Goal: Task Accomplishment & Management: Complete application form

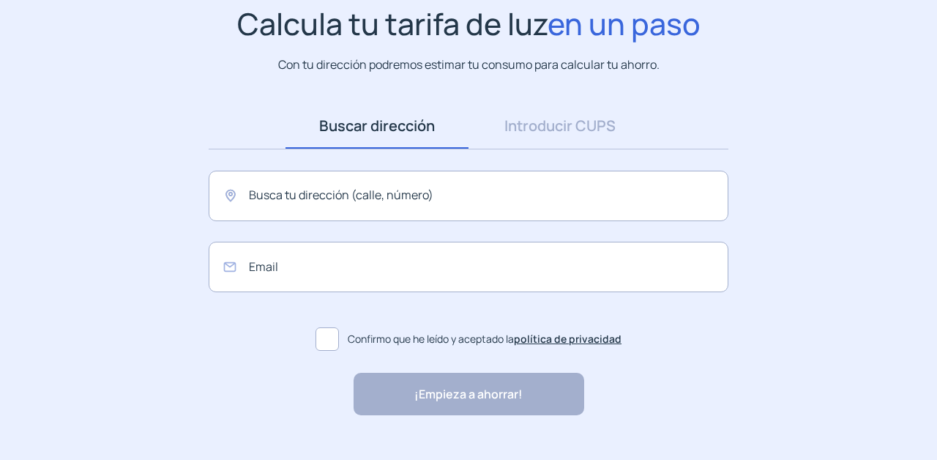
scroll to position [115, 0]
click at [284, 213] on input "text" at bounding box center [469, 196] width 520 height 51
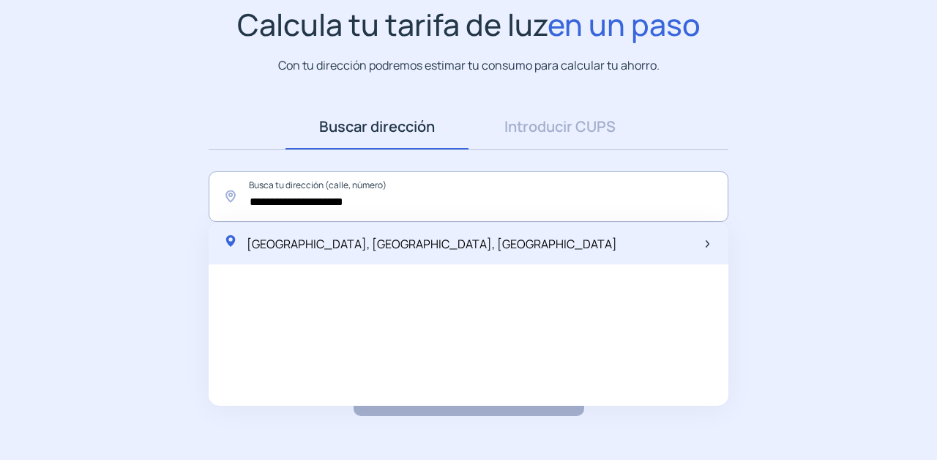
click at [295, 242] on span "[GEOGRAPHIC_DATA], [GEOGRAPHIC_DATA], [GEOGRAPHIC_DATA]" at bounding box center [432, 244] width 370 height 16
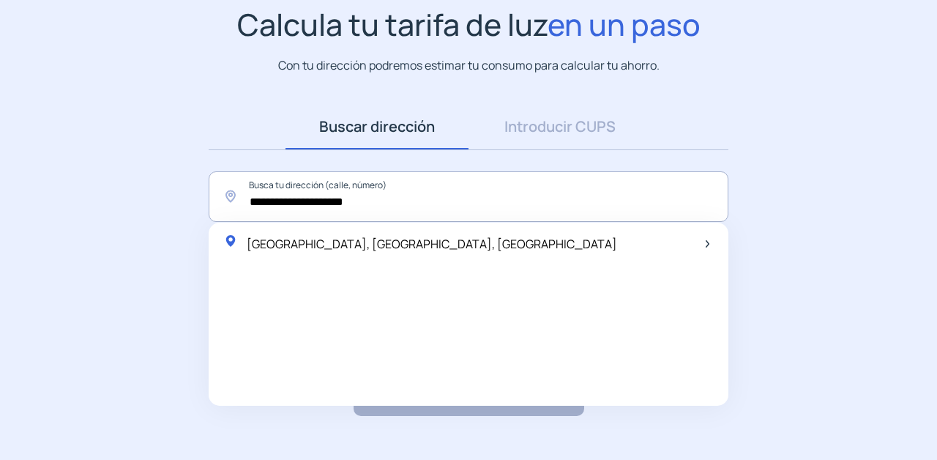
type input "**********"
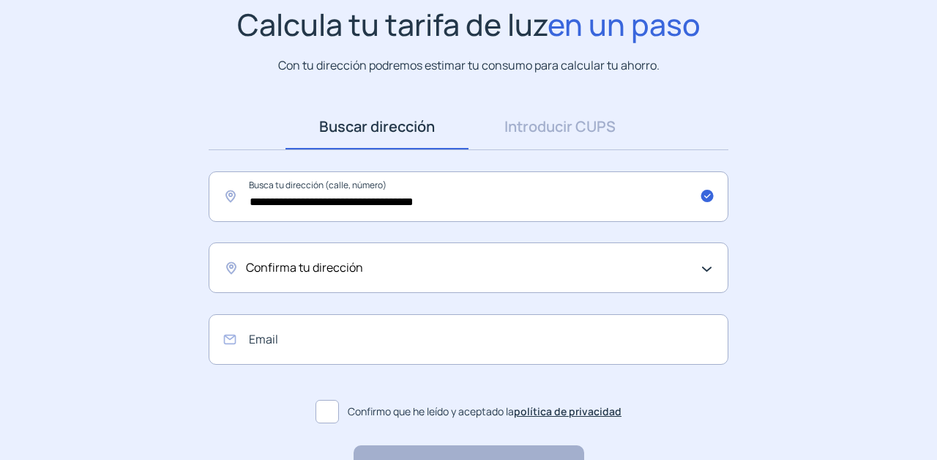
click at [302, 267] on span "Confirma tu dirección" at bounding box center [304, 267] width 117 height 19
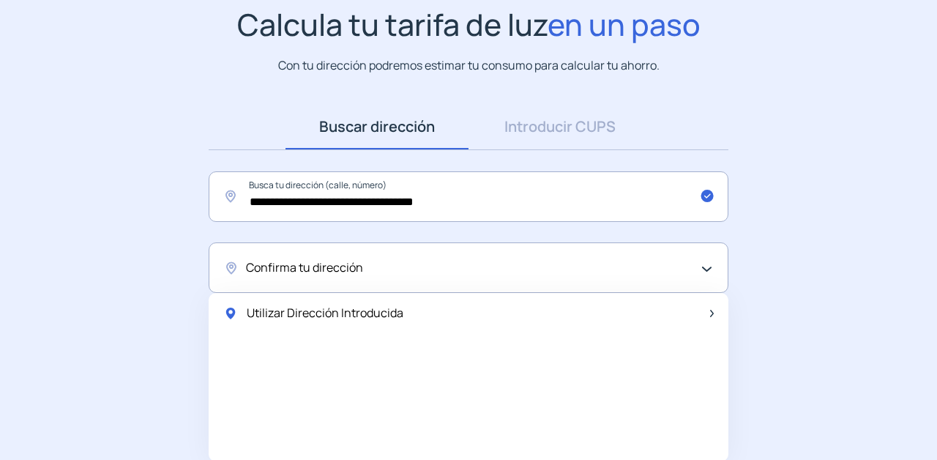
click at [166, 300] on app-search-direction-cups "**********" at bounding box center [468, 248] width 937 height 482
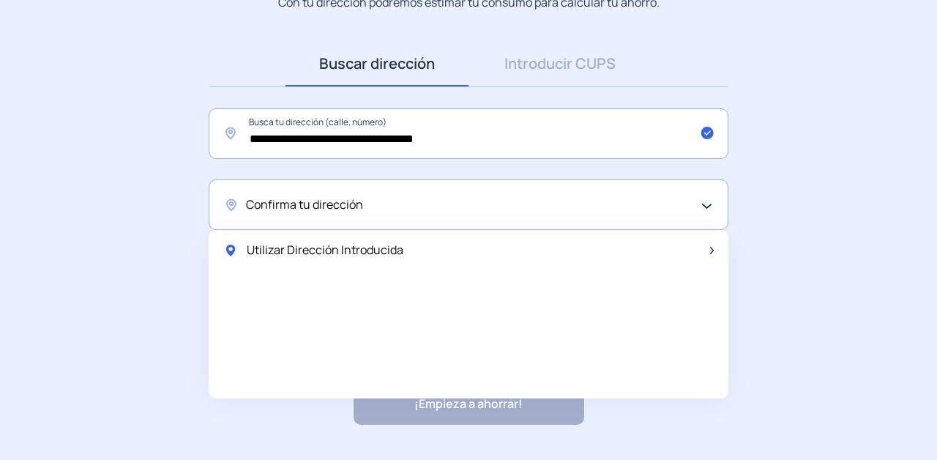
scroll to position [179, 0]
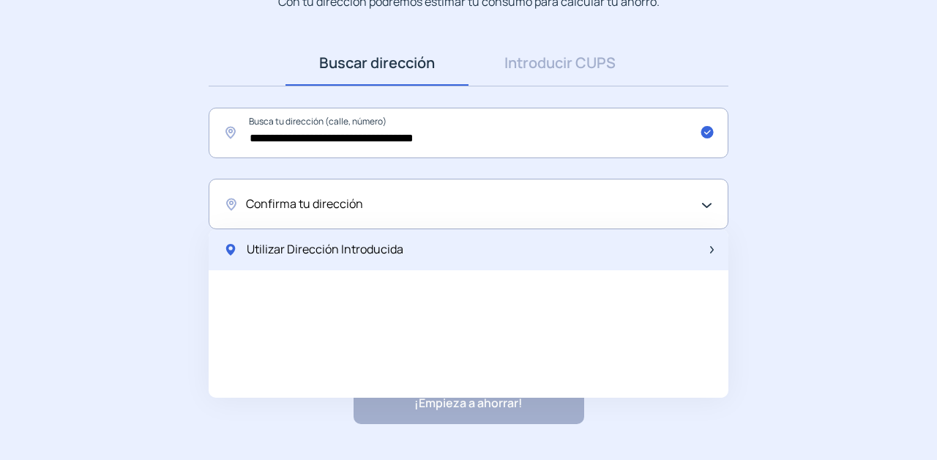
click at [304, 253] on span "Utilizar Dirección Introducida" at bounding box center [325, 249] width 157 height 19
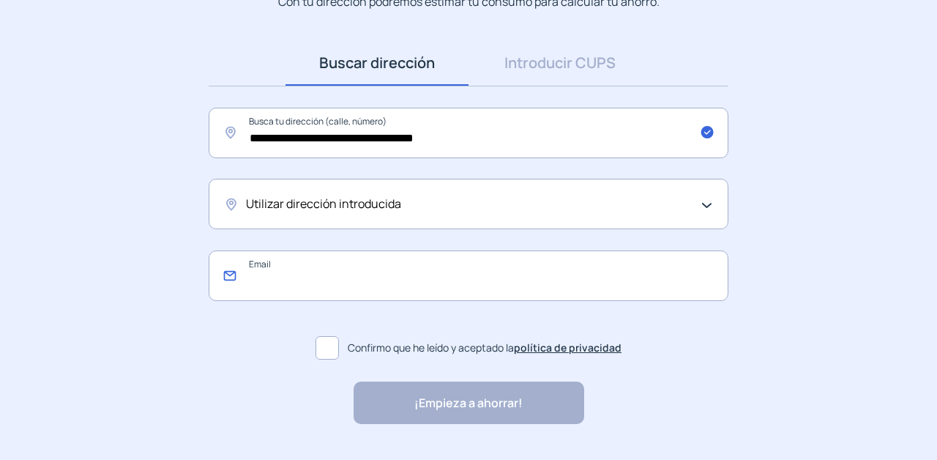
click at [258, 290] on input "email" at bounding box center [469, 275] width 520 height 51
click at [266, 362] on label "Confirmo que he leído y aceptado la política de privacidad" at bounding box center [469, 347] width 520 height 35
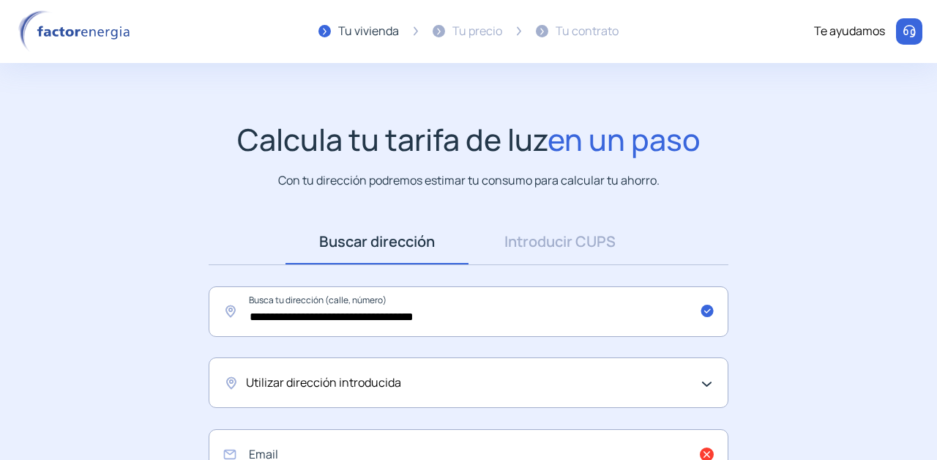
click at [108, 28] on img at bounding box center [77, 31] width 124 height 42
